Goal: Task Accomplishment & Management: Use online tool/utility

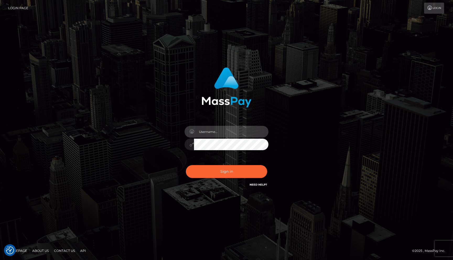
click at [219, 130] on input "text" at bounding box center [231, 132] width 74 height 12
type input "mislam"
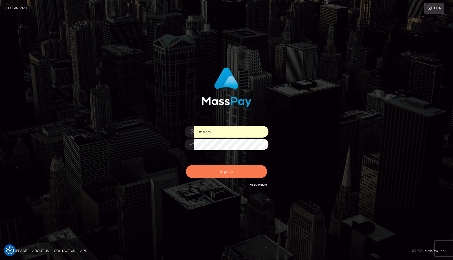
click at [221, 169] on button "Sign in" at bounding box center [226, 171] width 81 height 13
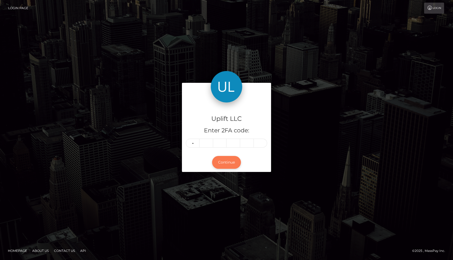
type input "0"
type input "4"
type input "2"
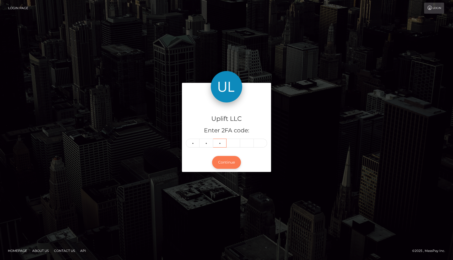
type input "5"
type input "4"
type input "2"
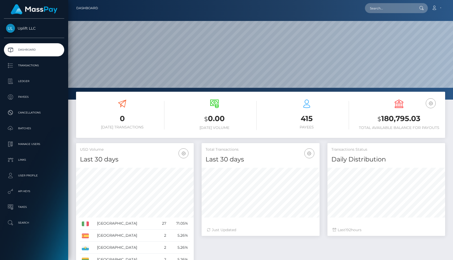
scroll to position [93, 118]
click at [23, 129] on p "Batches" at bounding box center [34, 128] width 56 height 8
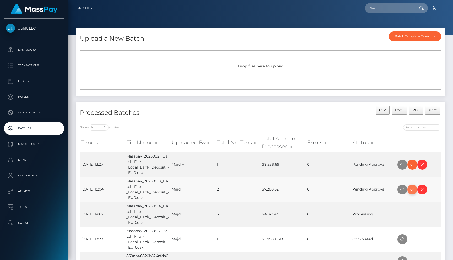
click at [411, 191] on icon at bounding box center [412, 189] width 6 height 7
click at [411, 167] on icon at bounding box center [412, 164] width 6 height 7
